Goal: Task Accomplishment & Management: Use online tool/utility

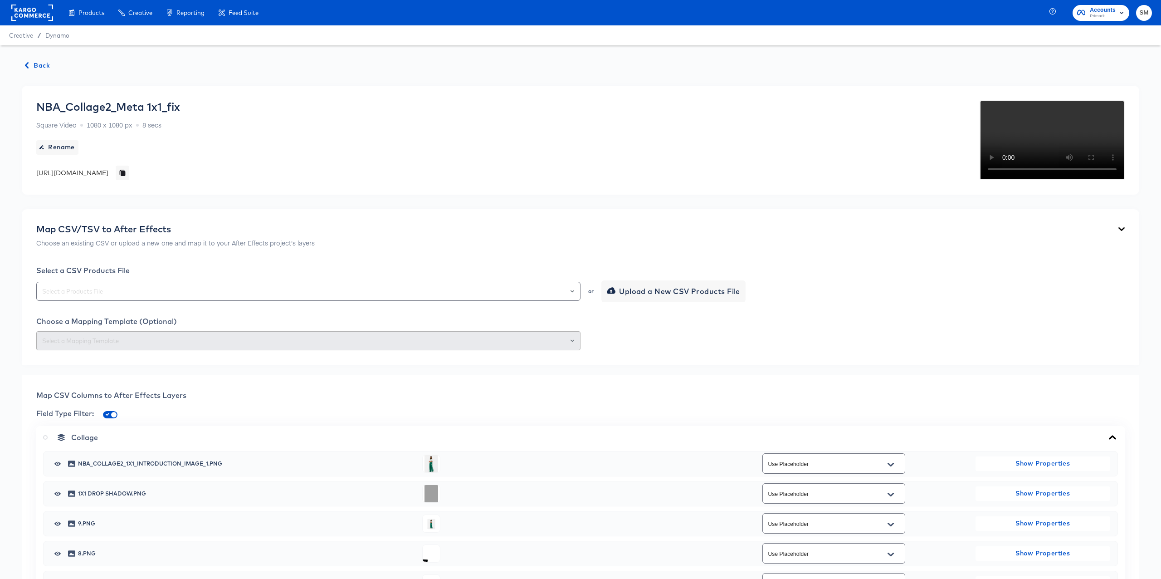
click at [19, 12] on rect at bounding box center [32, 13] width 42 height 16
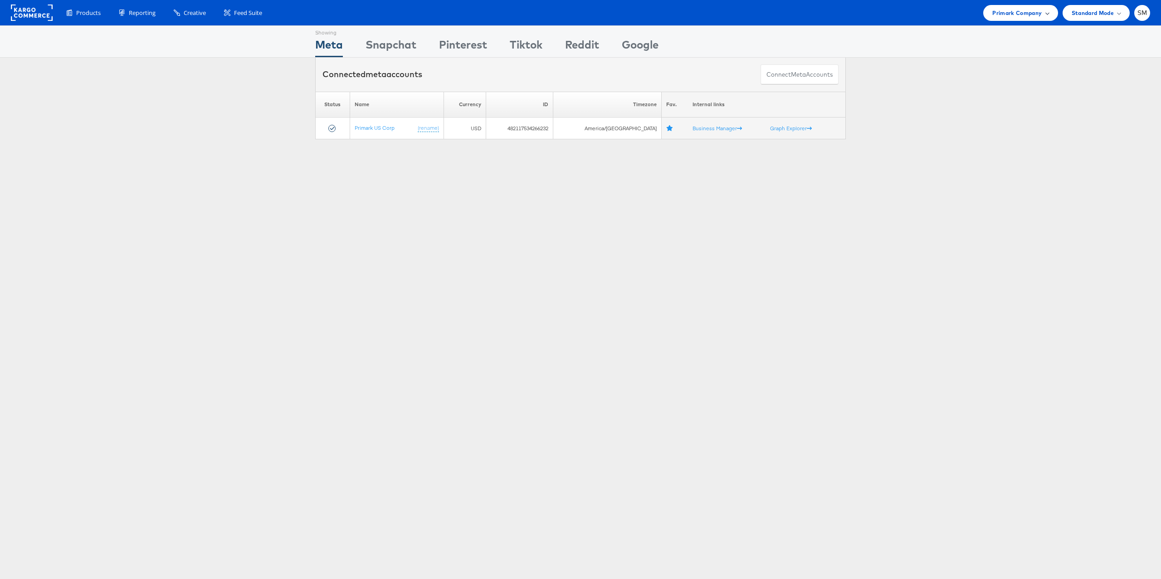
click at [996, 10] on span "Primark Company" at bounding box center [1016, 13] width 49 height 10
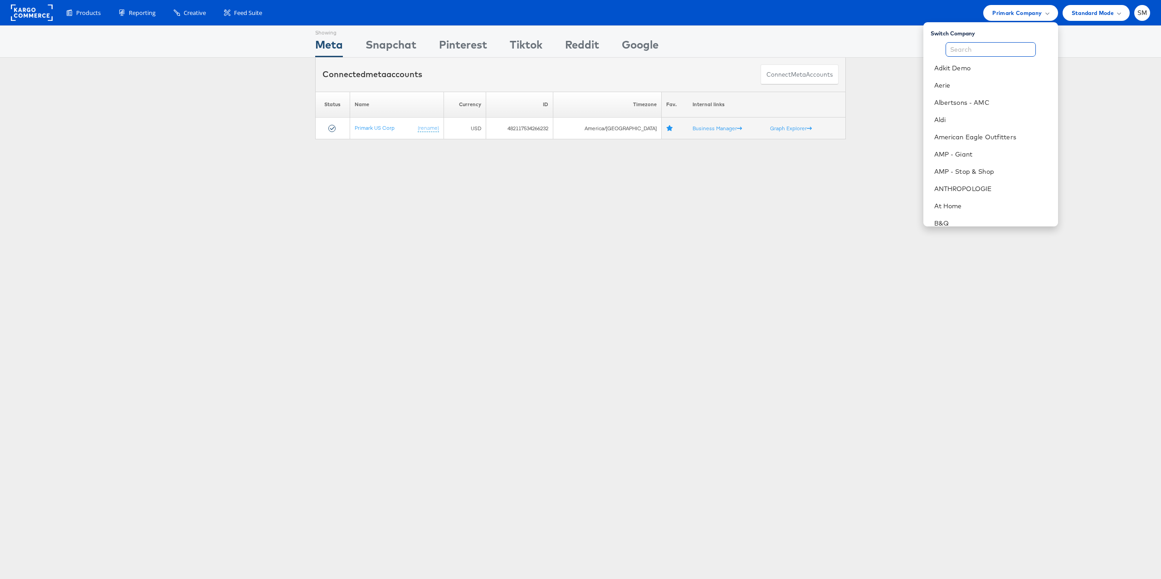
click at [1003, 45] on input "text" at bounding box center [990, 49] width 90 height 15
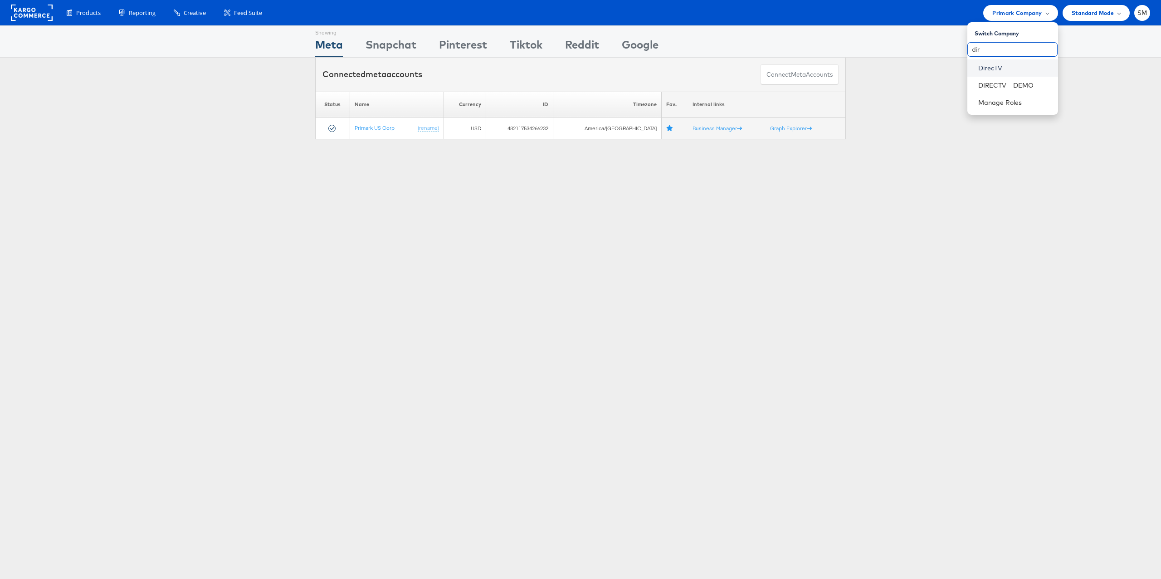
type input "dir"
click at [999, 67] on link "DirecTV" at bounding box center [1014, 67] width 73 height 9
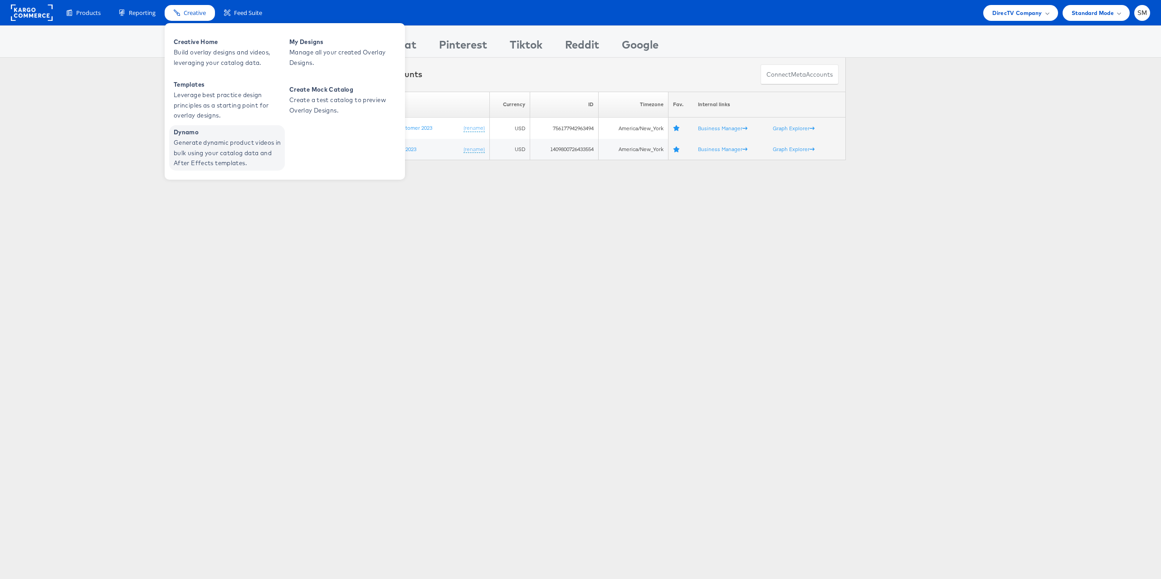
click at [195, 145] on span "Generate dynamic product videos in bulk using your catalog data and After Effec…" at bounding box center [228, 152] width 109 height 31
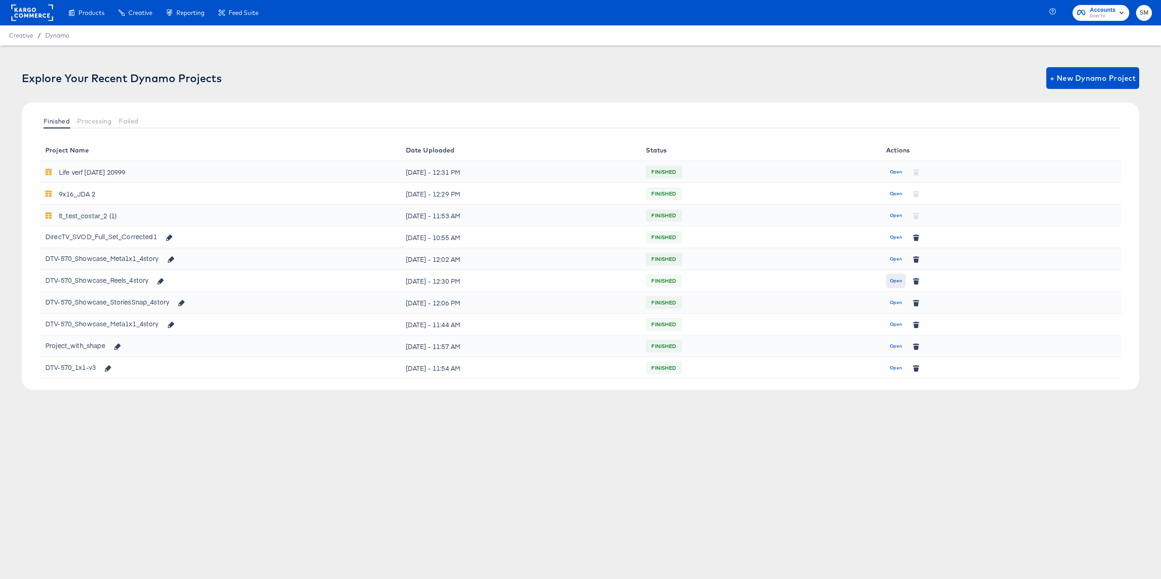
click at [896, 283] on span "Open" at bounding box center [896, 281] width 12 height 8
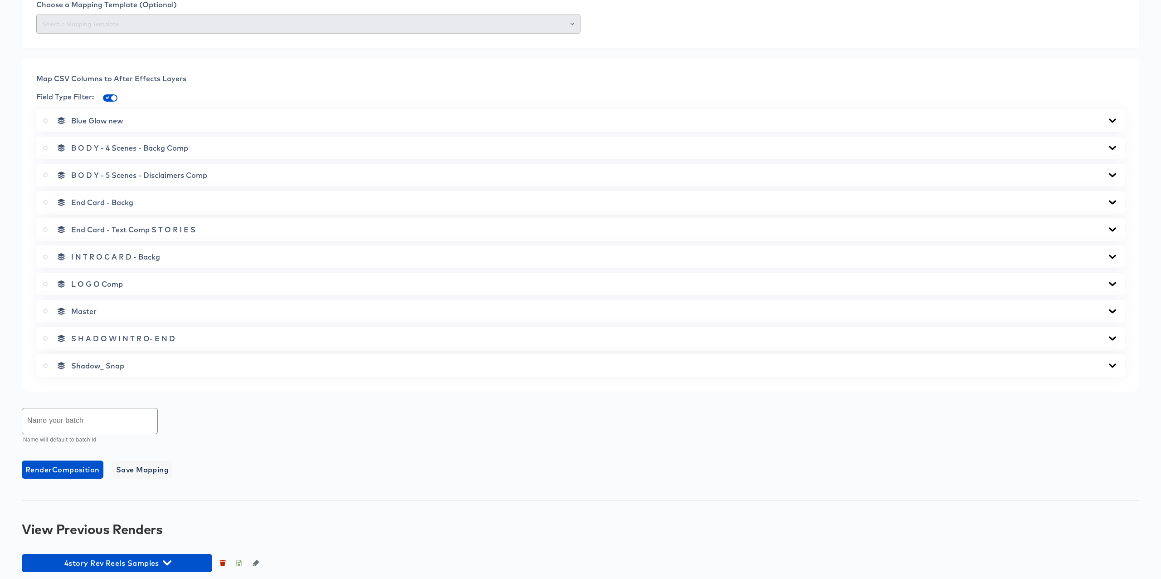
scroll to position [324, 0]
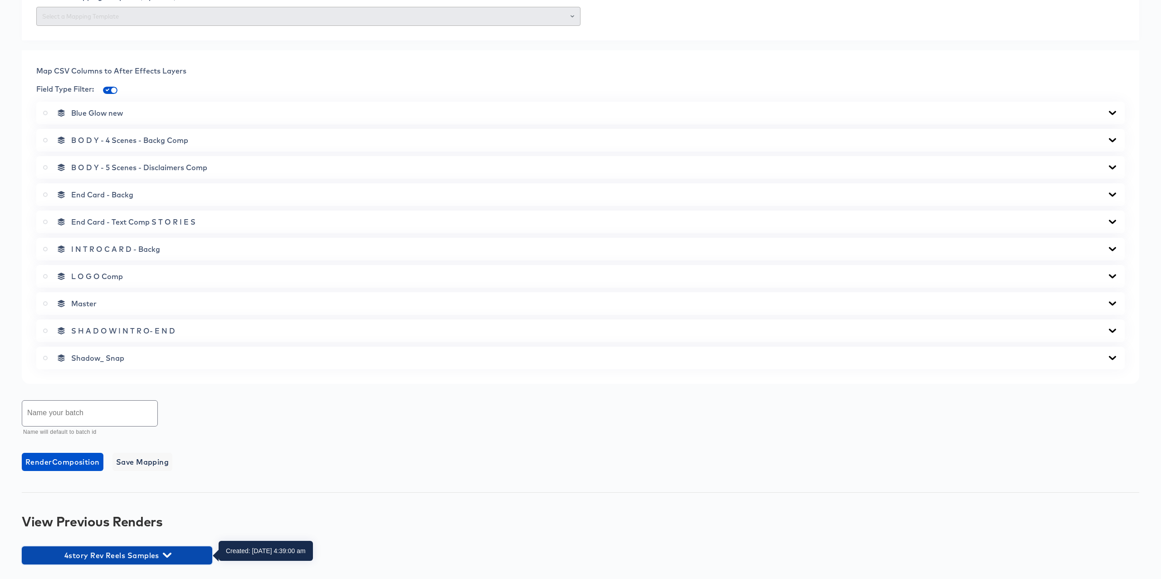
click at [169, 554] on icon "button" at bounding box center [167, 554] width 9 height 9
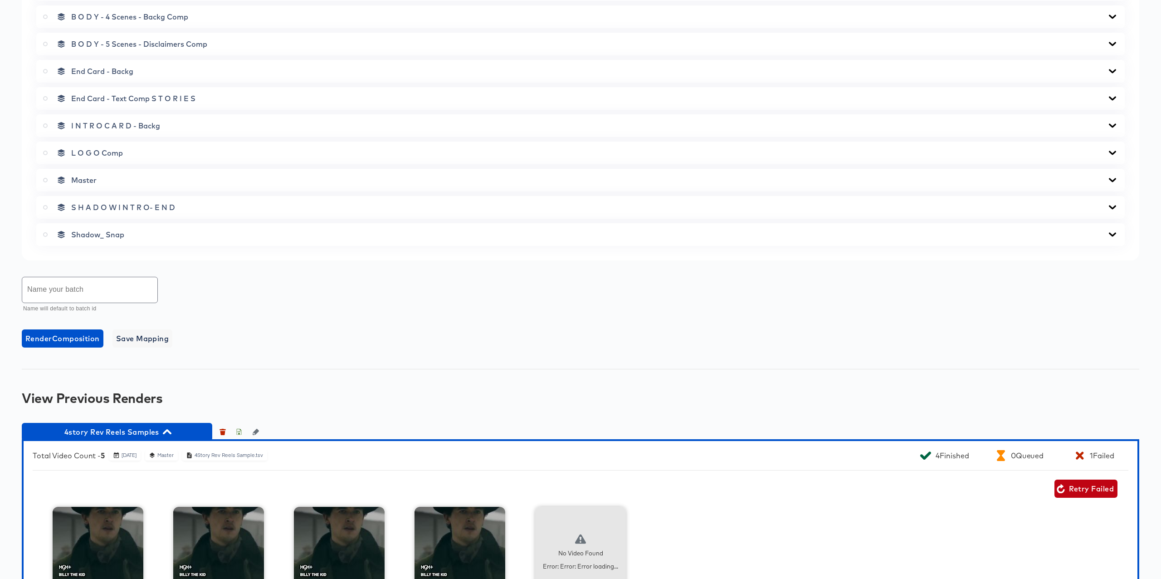
scroll to position [528, 0]
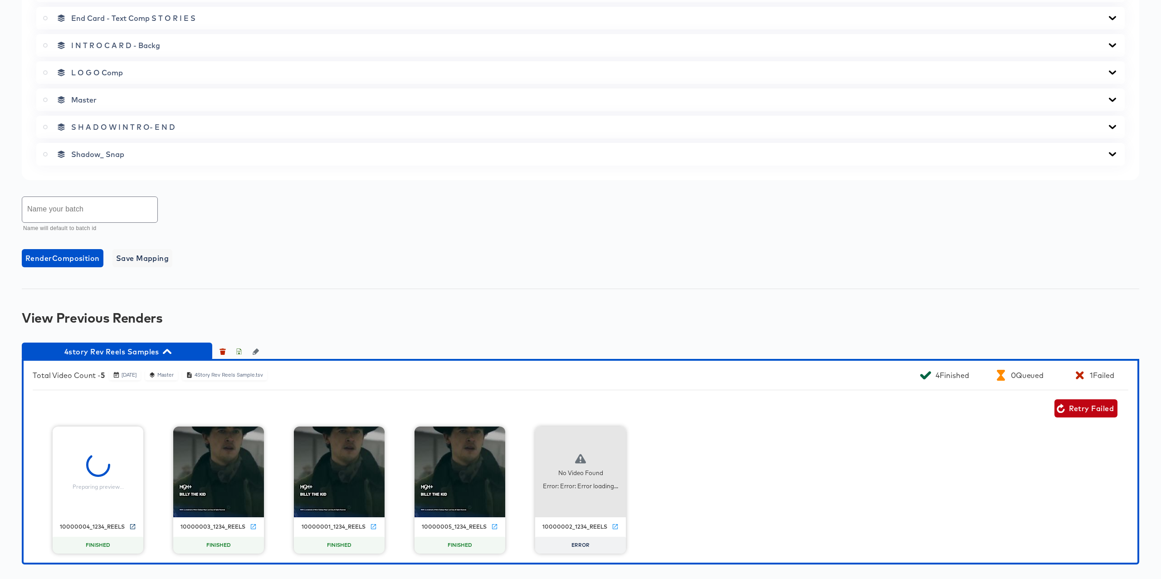
click at [132, 525] on icon at bounding box center [132, 526] width 7 height 7
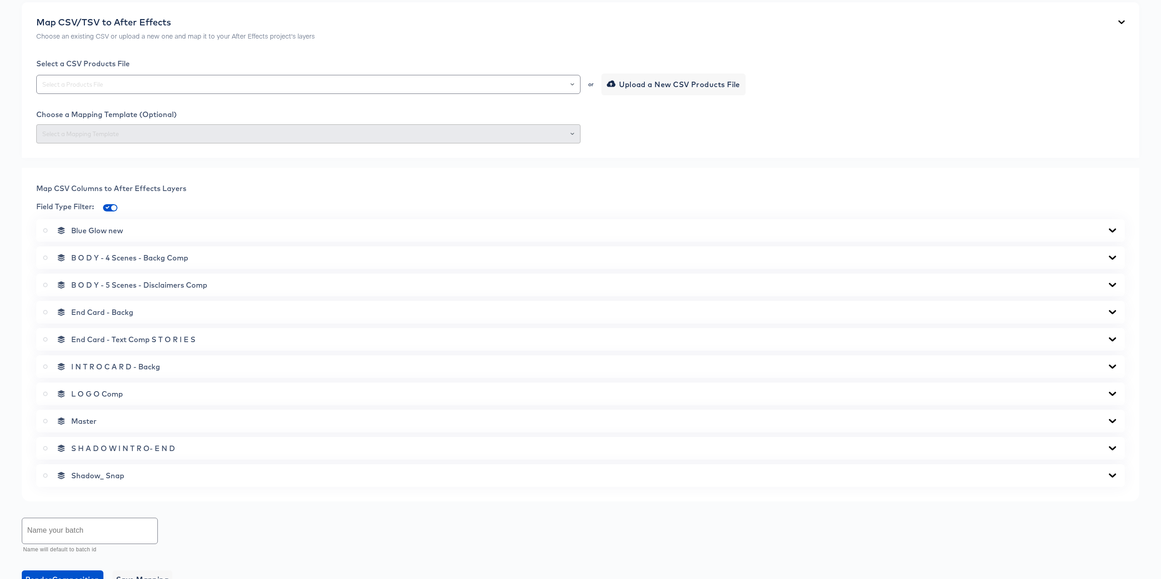
scroll to position [247, 0]
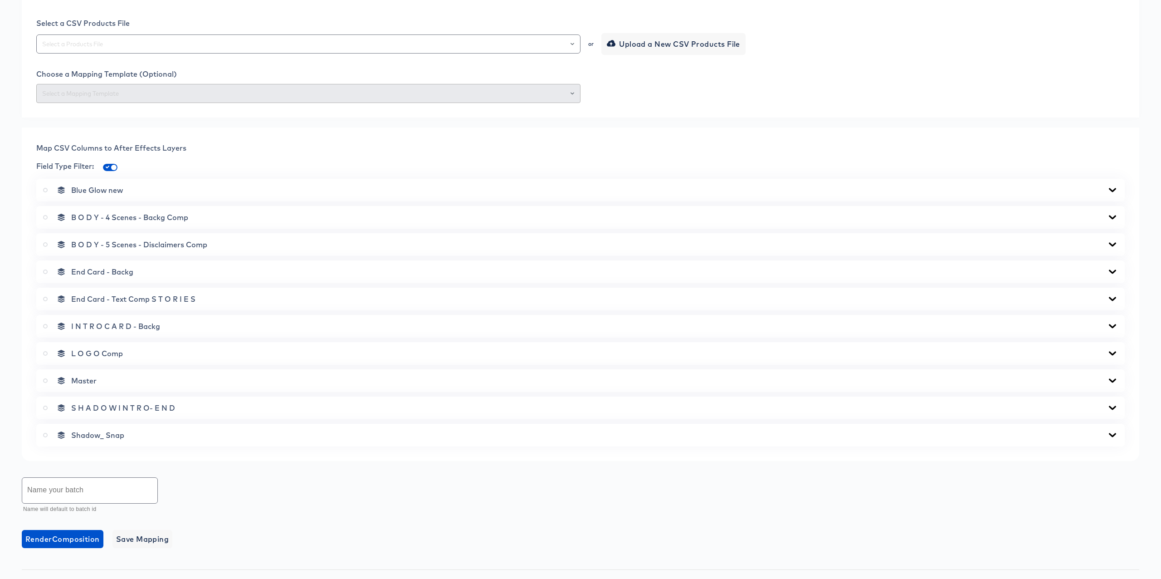
click at [600, 187] on div "Blue Glow new" at bounding box center [580, 189] width 1075 height 9
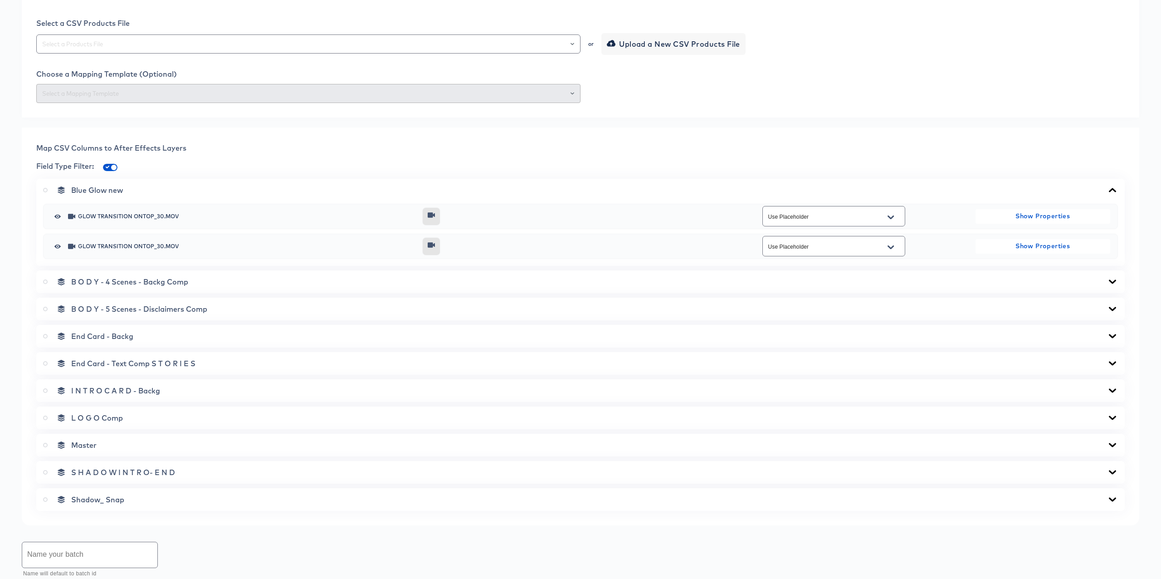
click at [397, 275] on div "B O D Y - 4 Scenes - Backg Comp" at bounding box center [580, 281] width 1088 height 23
click at [1107, 278] on icon at bounding box center [1112, 281] width 11 height 7
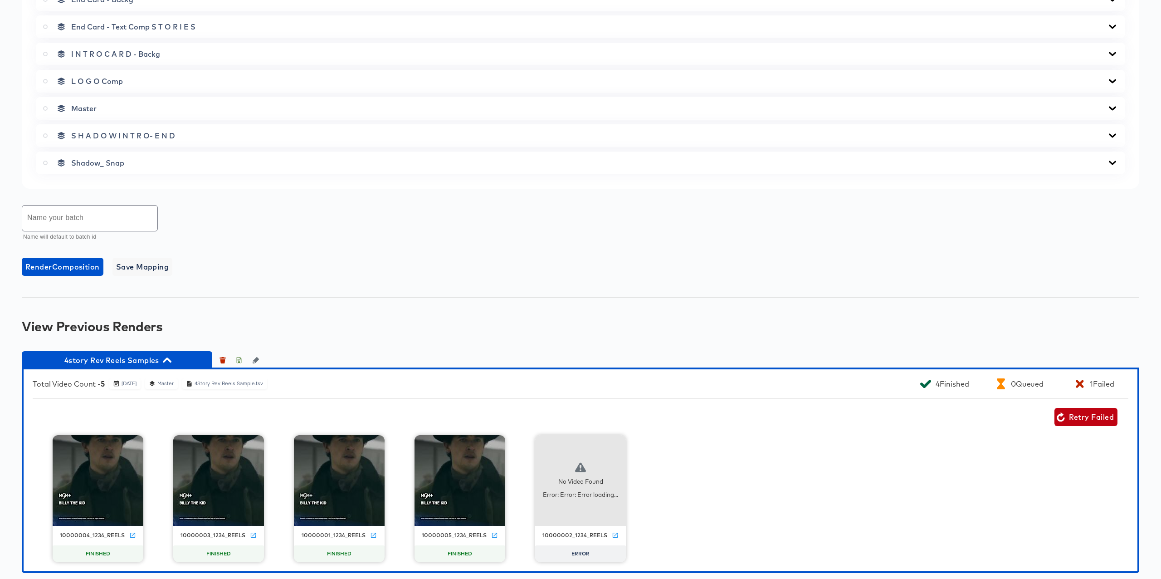
scroll to position [746, 0]
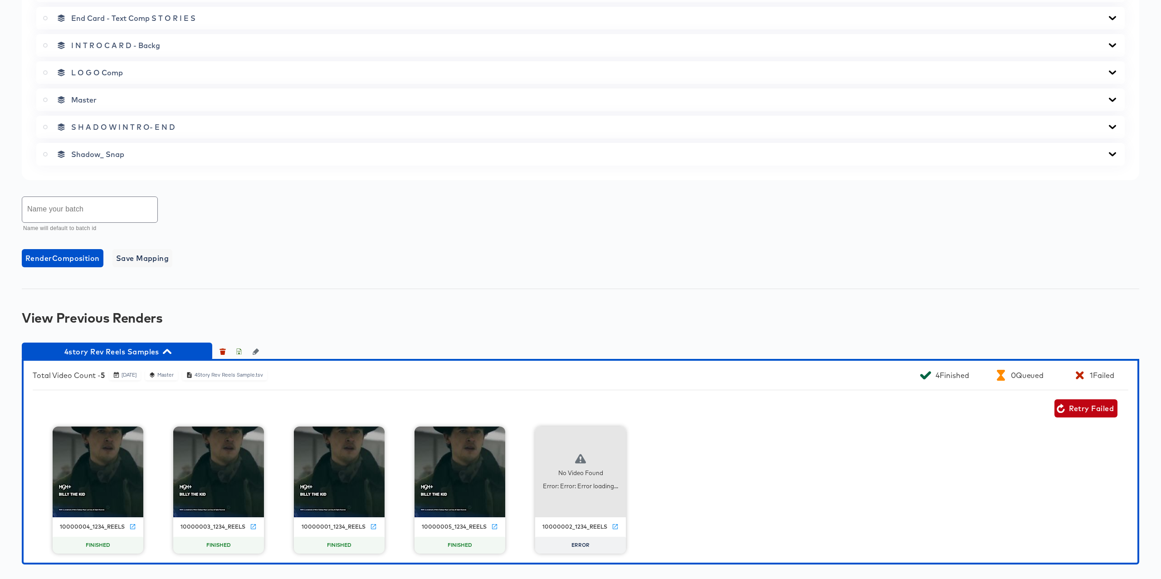
click at [770, 461] on div "10000004_1234_reels FINISHED 10000003_1234_reels FINISHED 10000001_1234_reels F…" at bounding box center [581, 489] width 1096 height 127
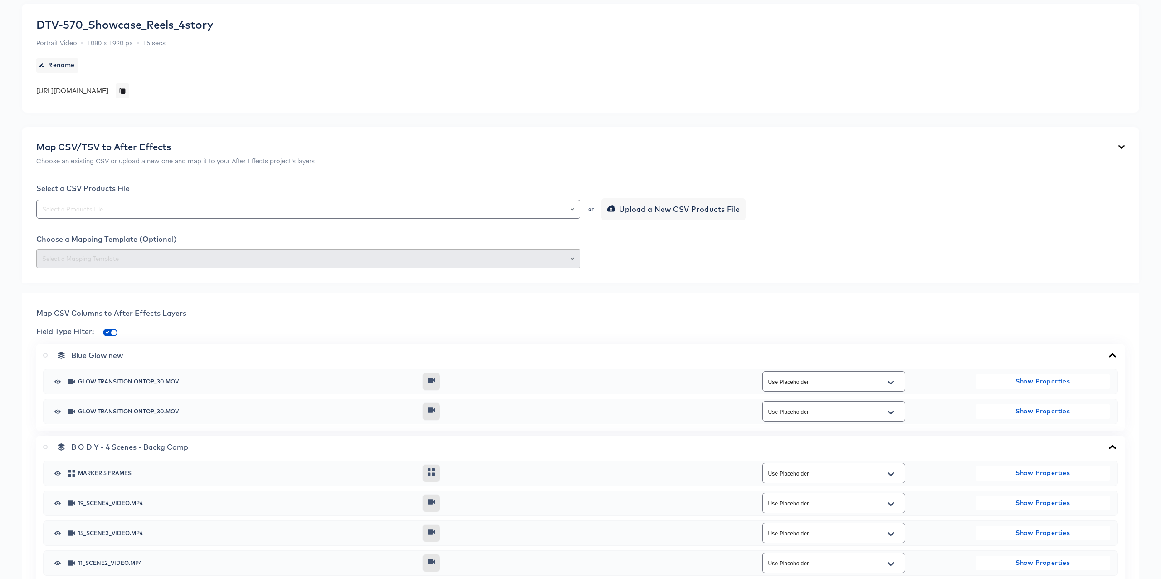
scroll to position [0, 0]
